Goal: Find specific page/section: Find specific page/section

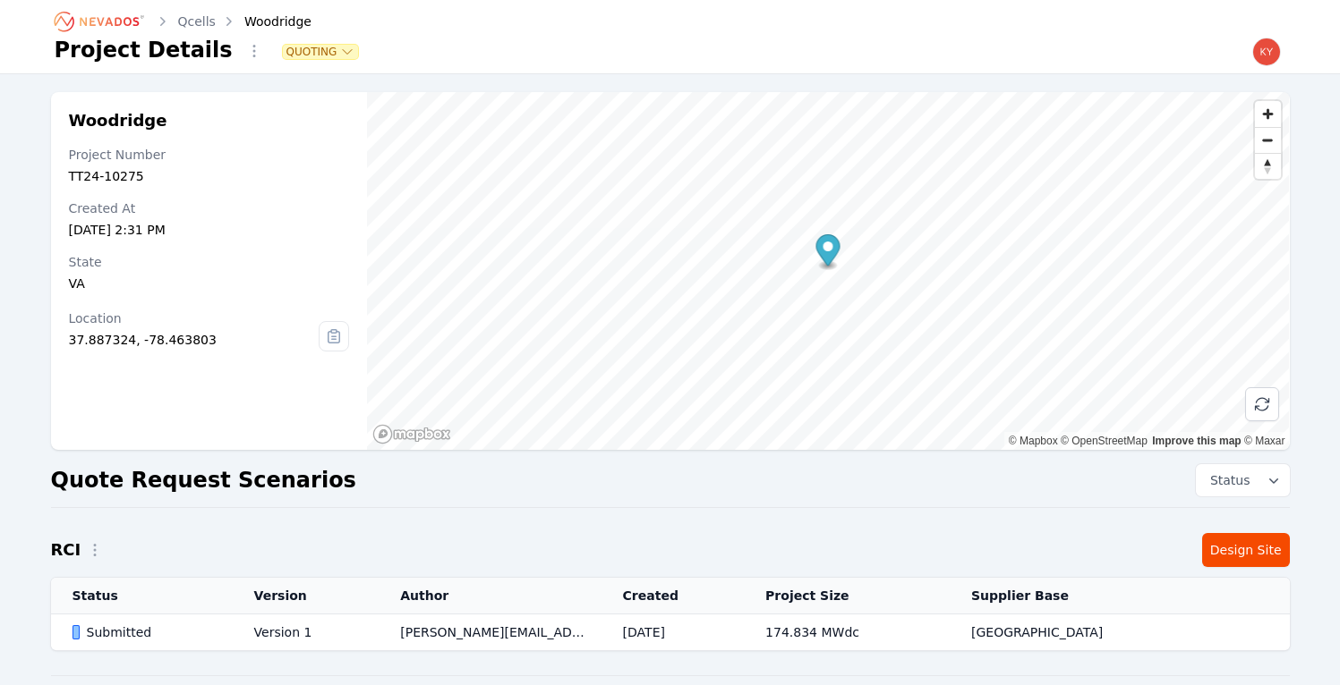
scroll to position [202, 0]
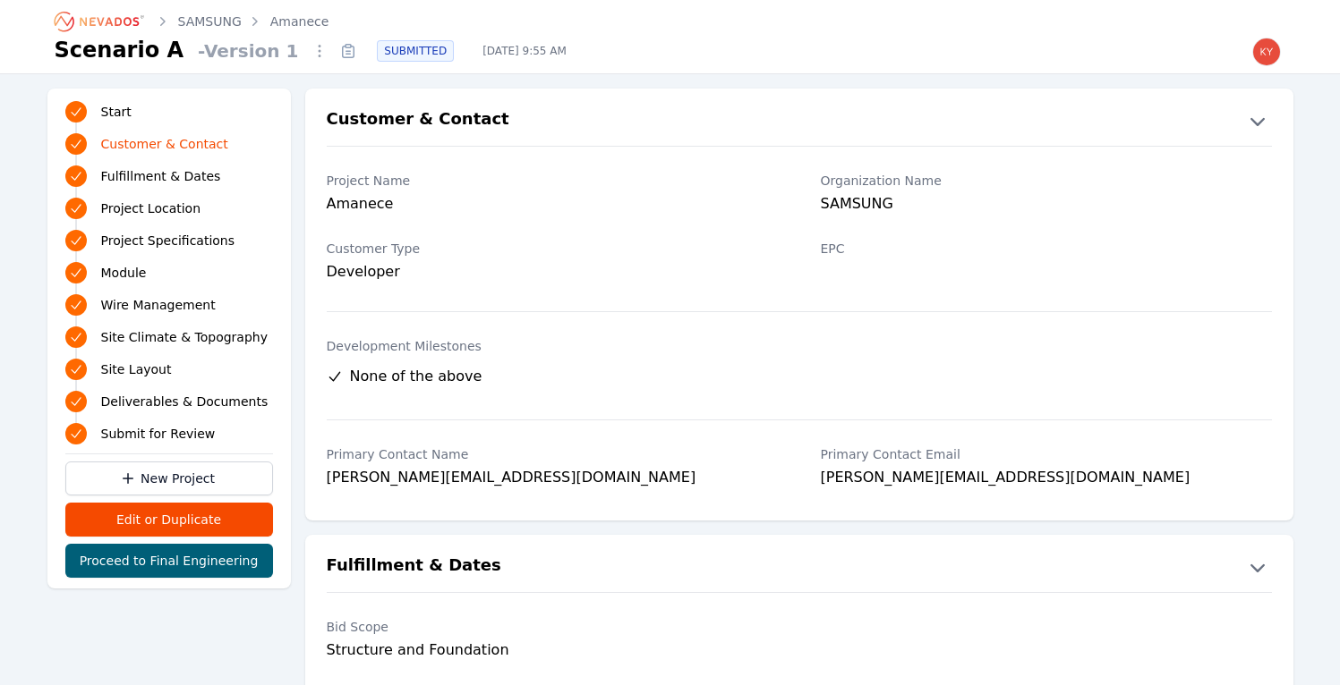
click at [123, 15] on icon "Breadcrumb" at bounding box center [100, 21] width 98 height 29
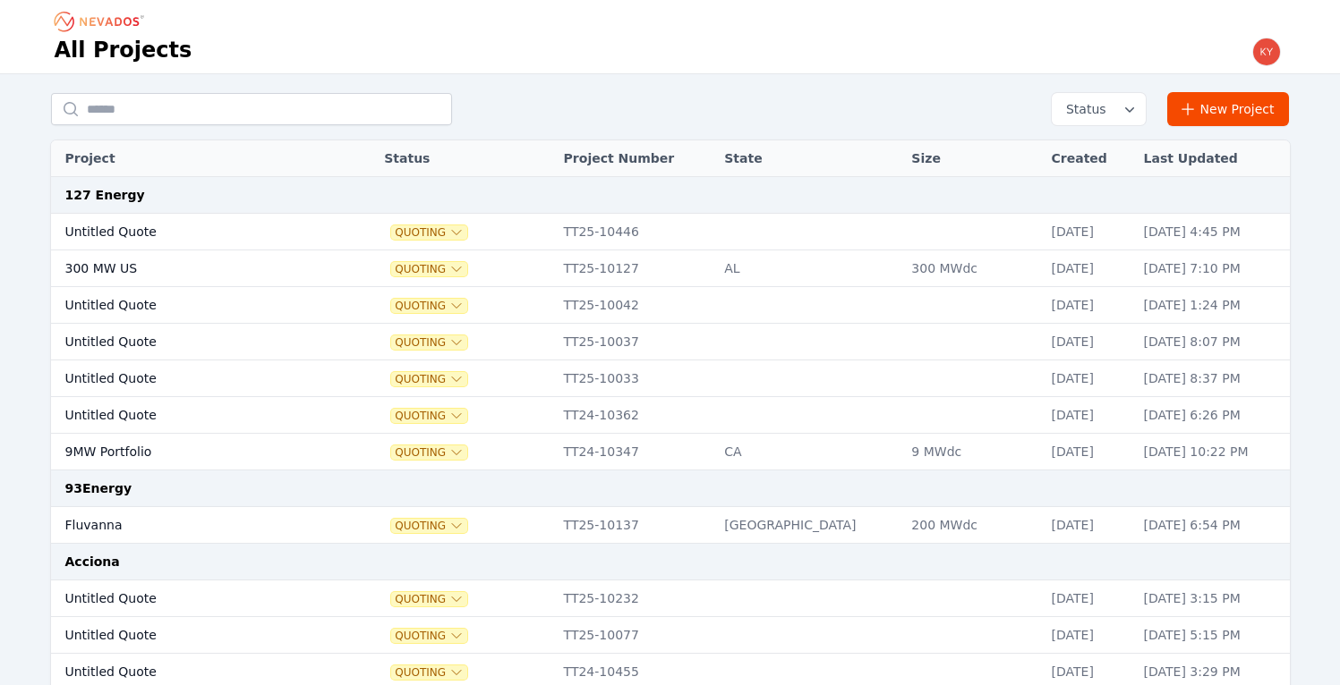
click at [295, 100] on input "text" at bounding box center [251, 109] width 401 height 32
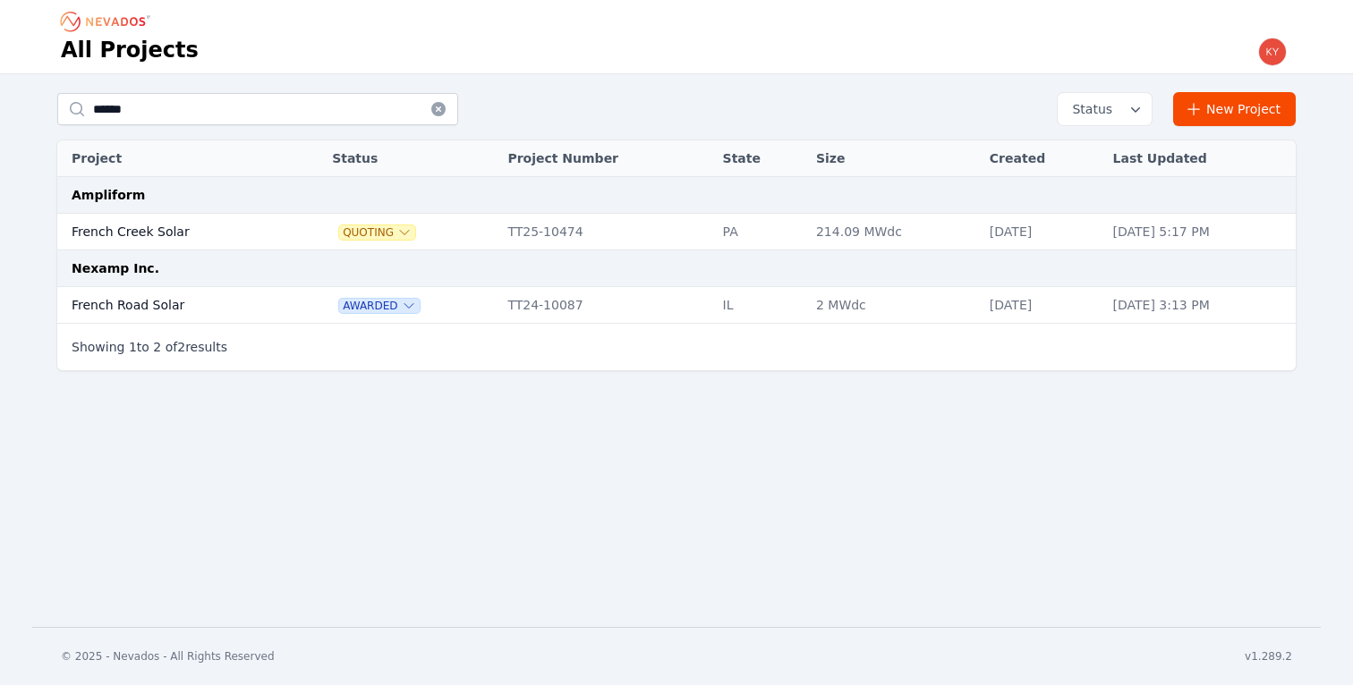
type input "******"
click at [189, 231] on td "French Creek Solar" at bounding box center [175, 232] width 236 height 37
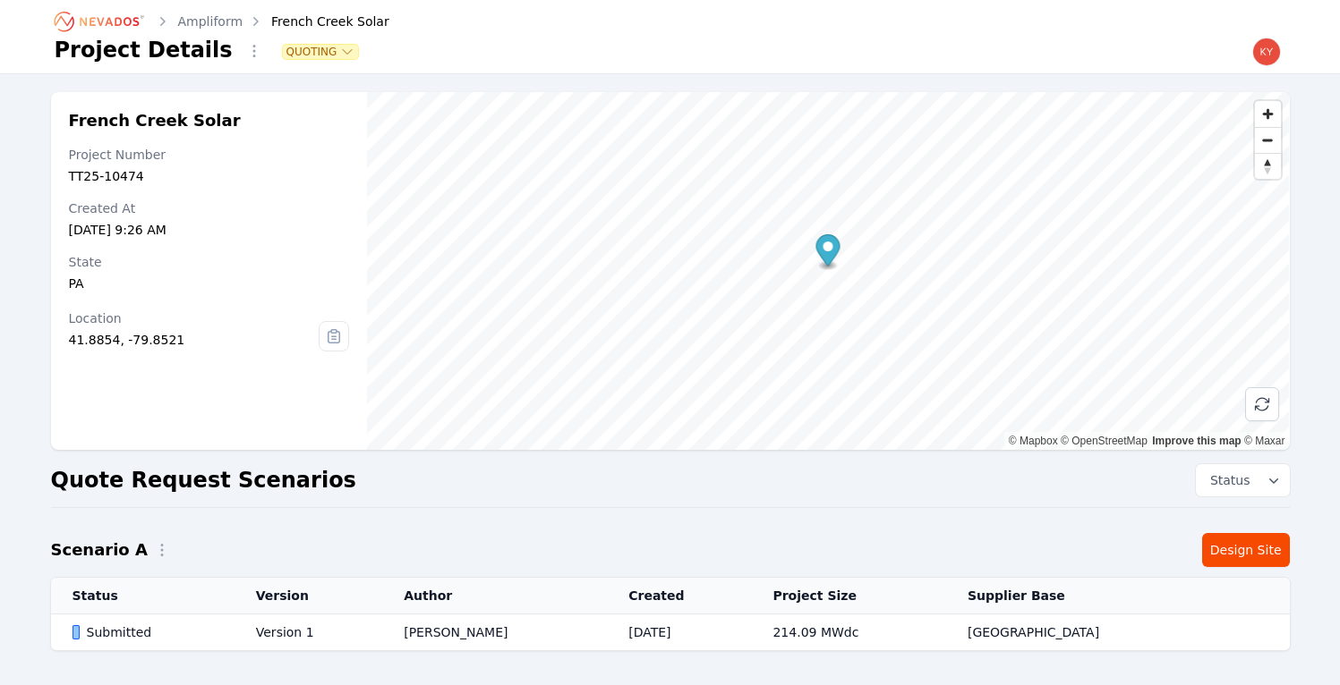
click at [301, 624] on td "Version 1" at bounding box center [308, 633] width 148 height 37
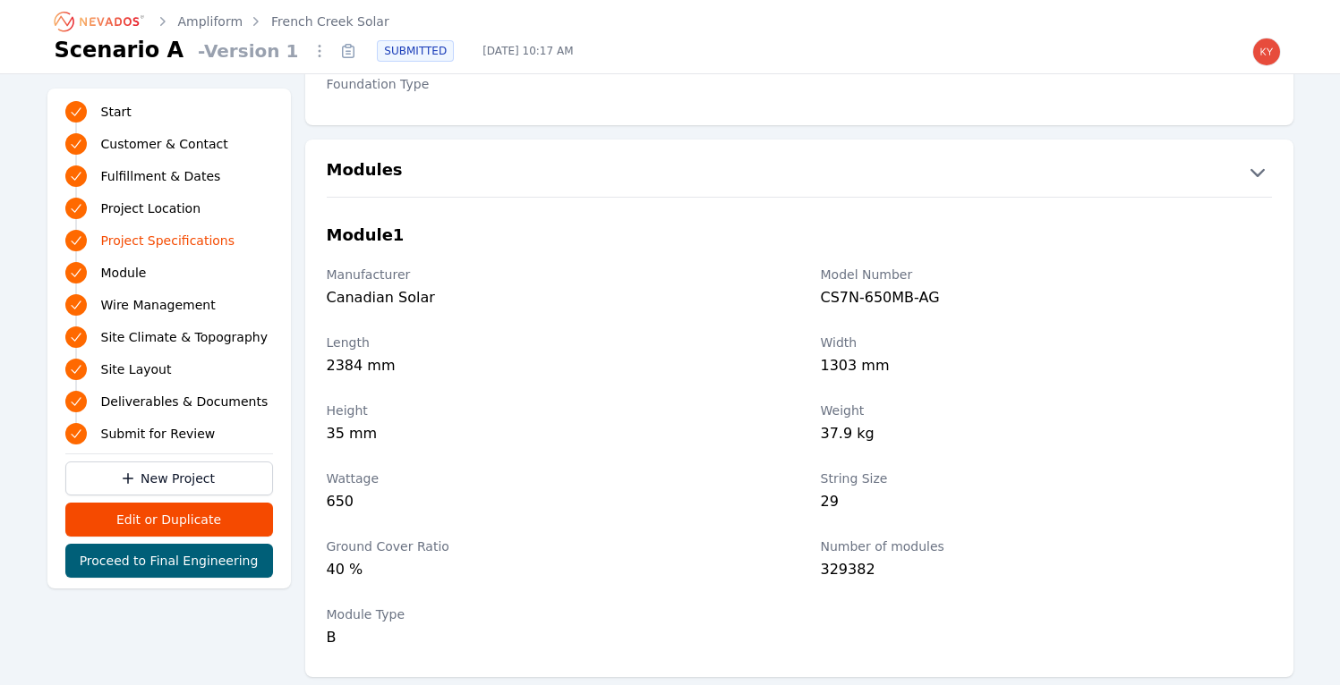
scroll to position [1797, 0]
